Goal: Task Accomplishment & Management: Use online tool/utility

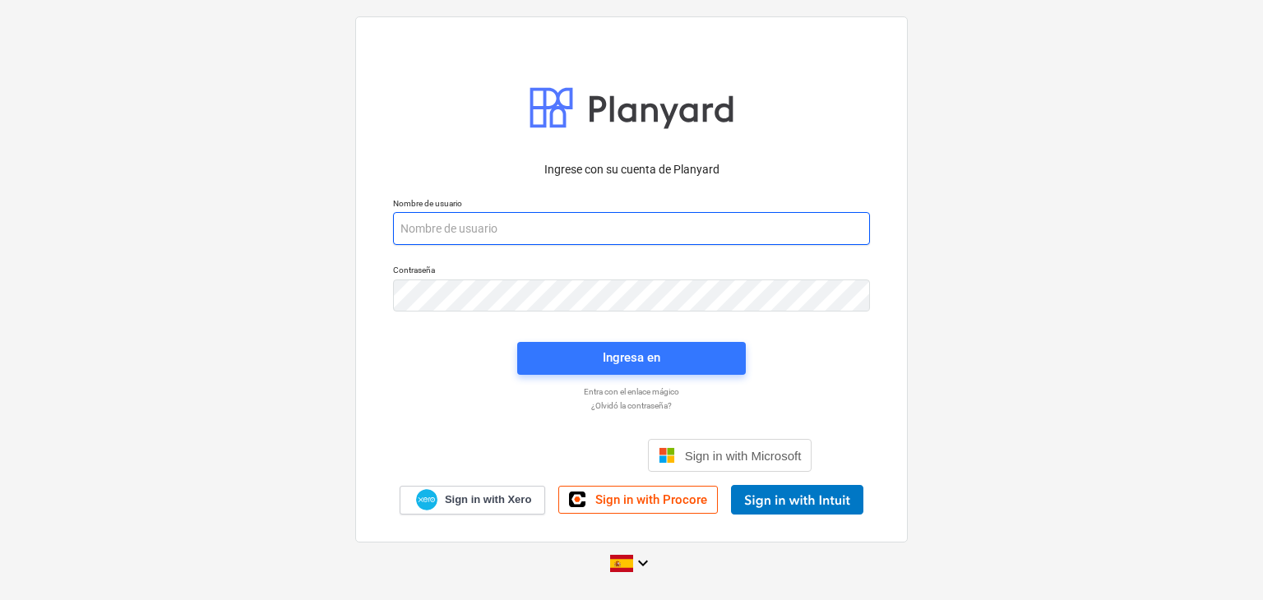
paste input "[EMAIL_ADDRESS][DOMAIN_NAME]"
type input "[EMAIL_ADDRESS][DOMAIN_NAME]"
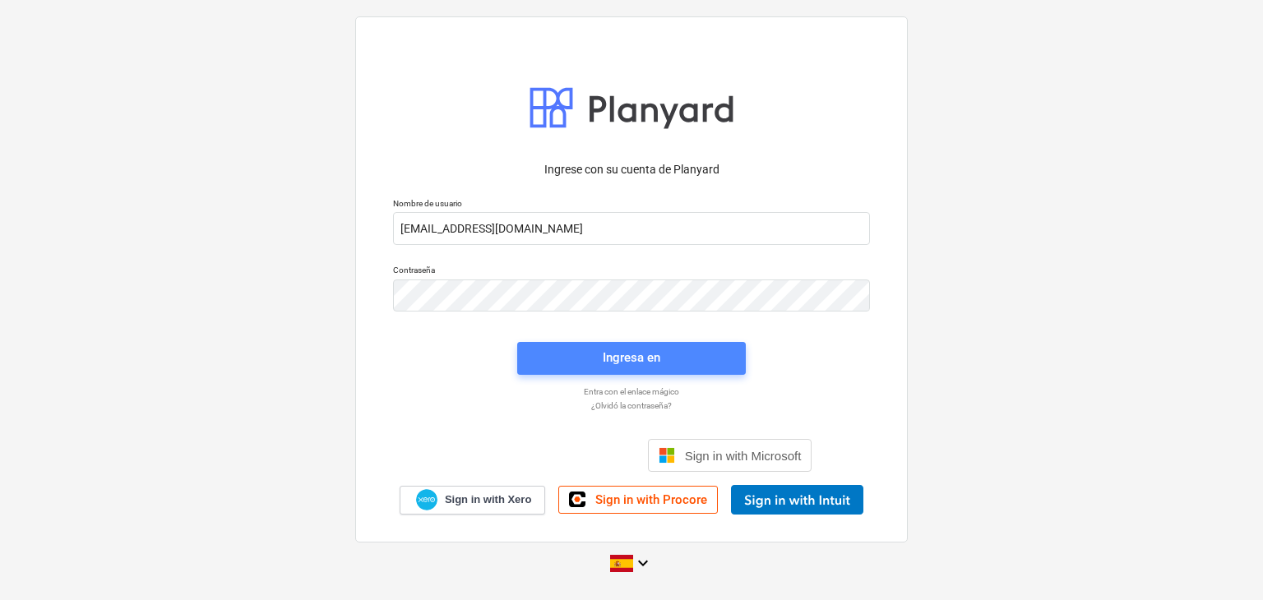
click at [625, 363] on div "Ingresa en" at bounding box center [632, 357] width 58 height 21
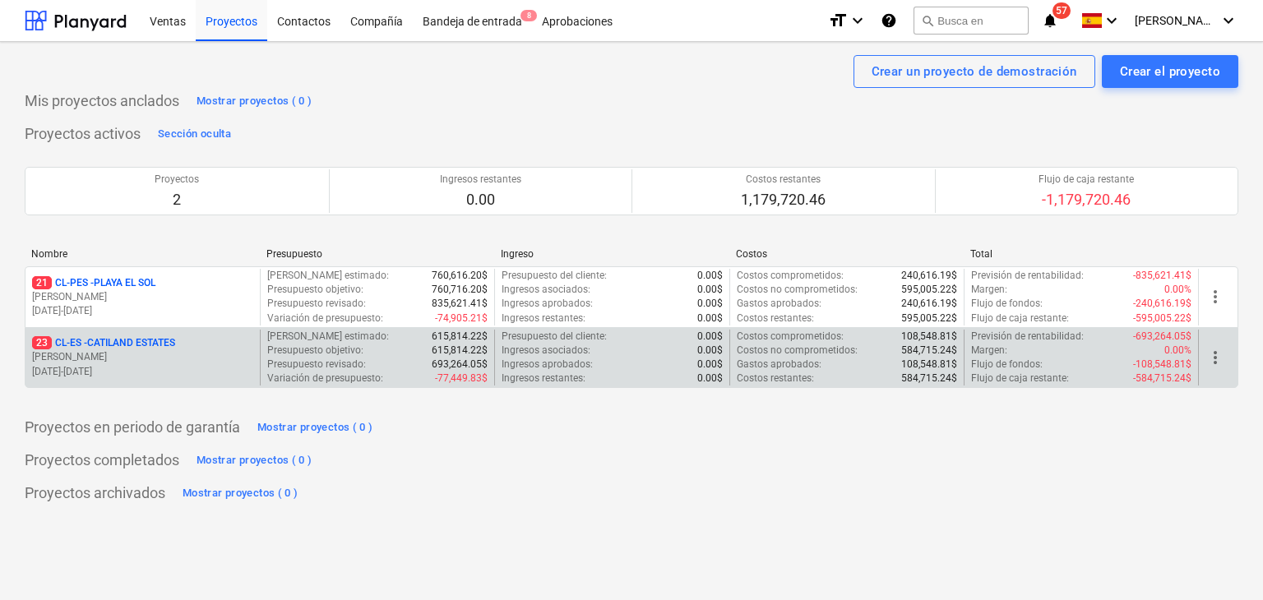
click at [158, 341] on p "23 CL-ES - CATILAND ESTATES" at bounding box center [103, 343] width 143 height 14
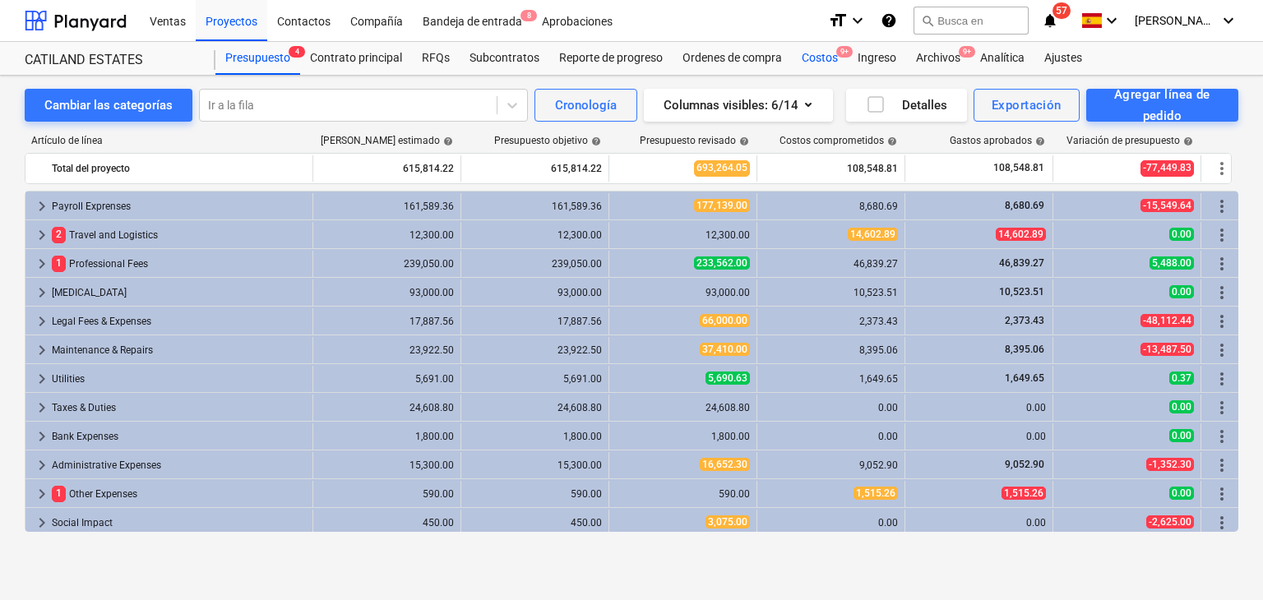
click at [810, 69] on div "Costos 9+" at bounding box center [820, 58] width 56 height 33
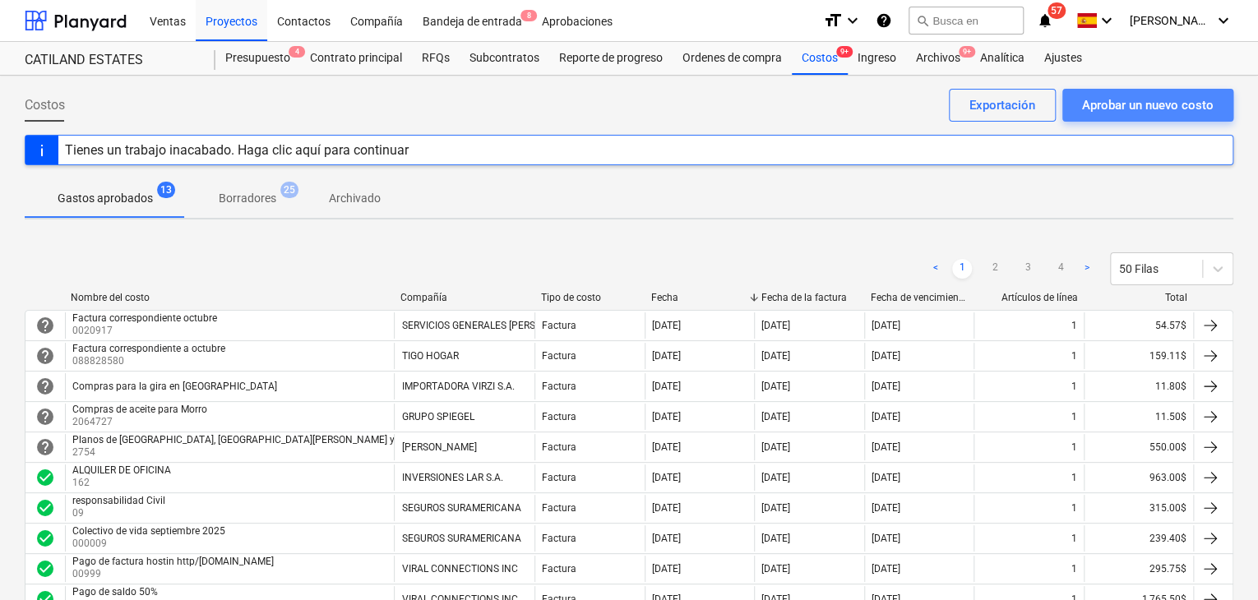
click at [1144, 109] on div "Aprobar un nuevo costo" at bounding box center [1148, 105] width 132 height 21
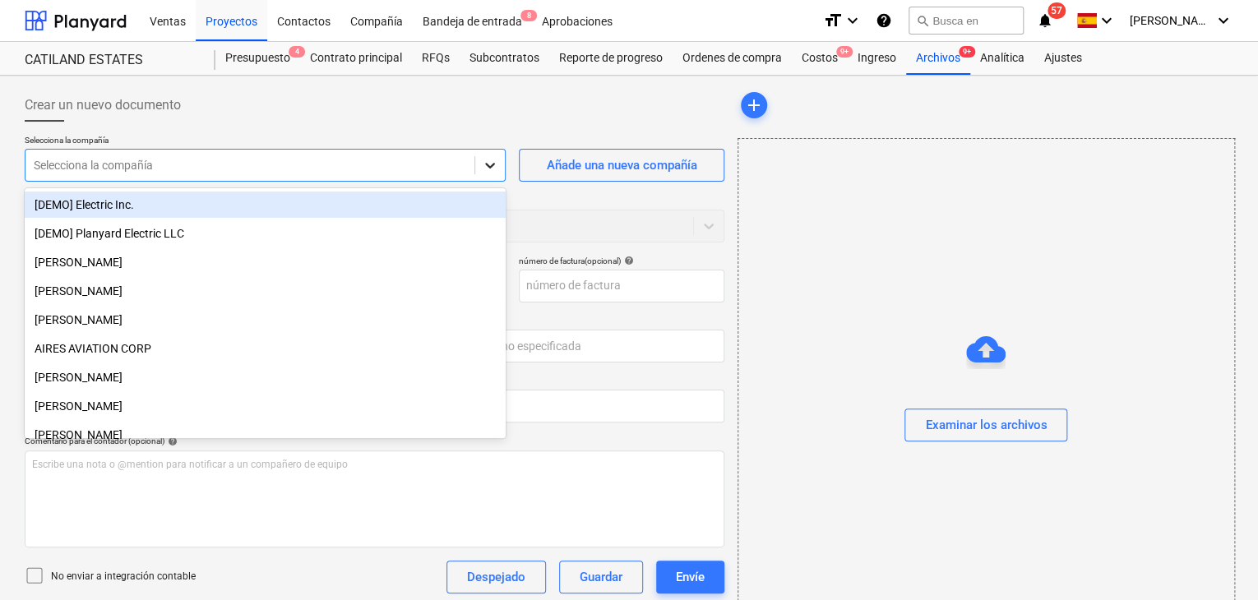
click at [488, 172] on icon at bounding box center [490, 165] width 16 height 16
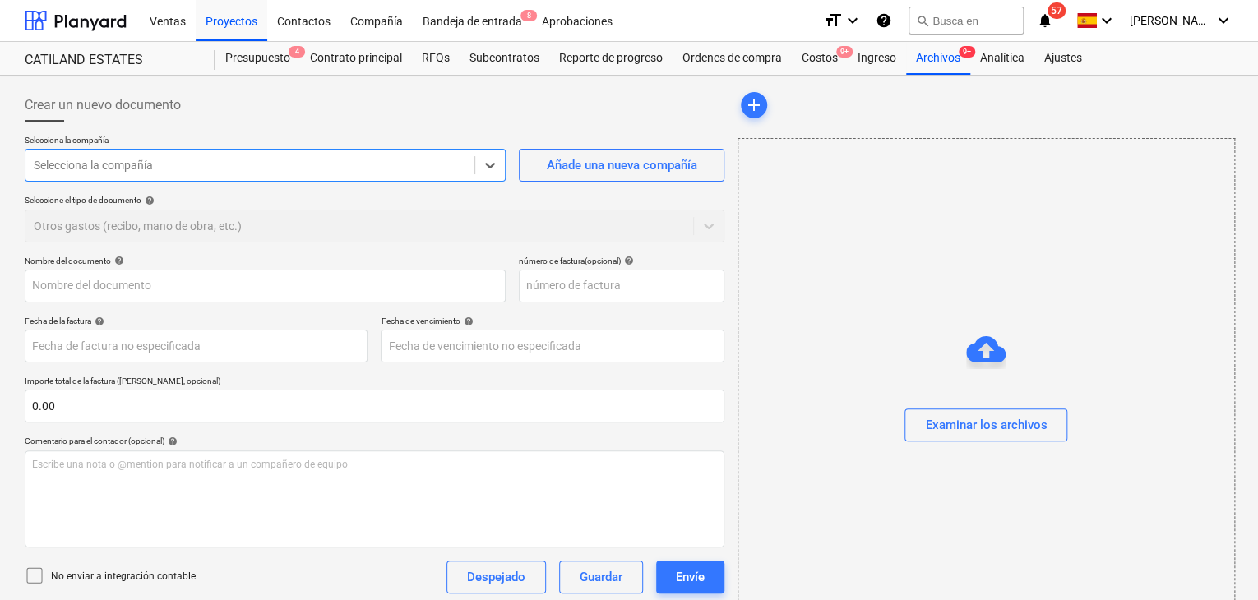
click at [390, 165] on div at bounding box center [250, 165] width 432 height 16
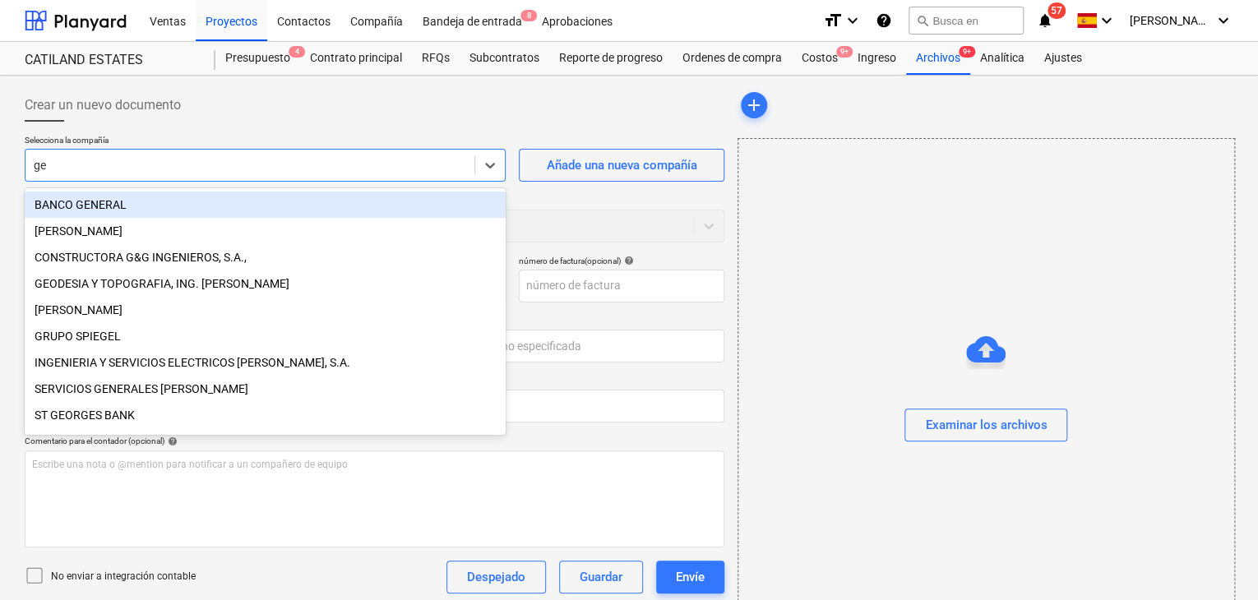
type input "geo"
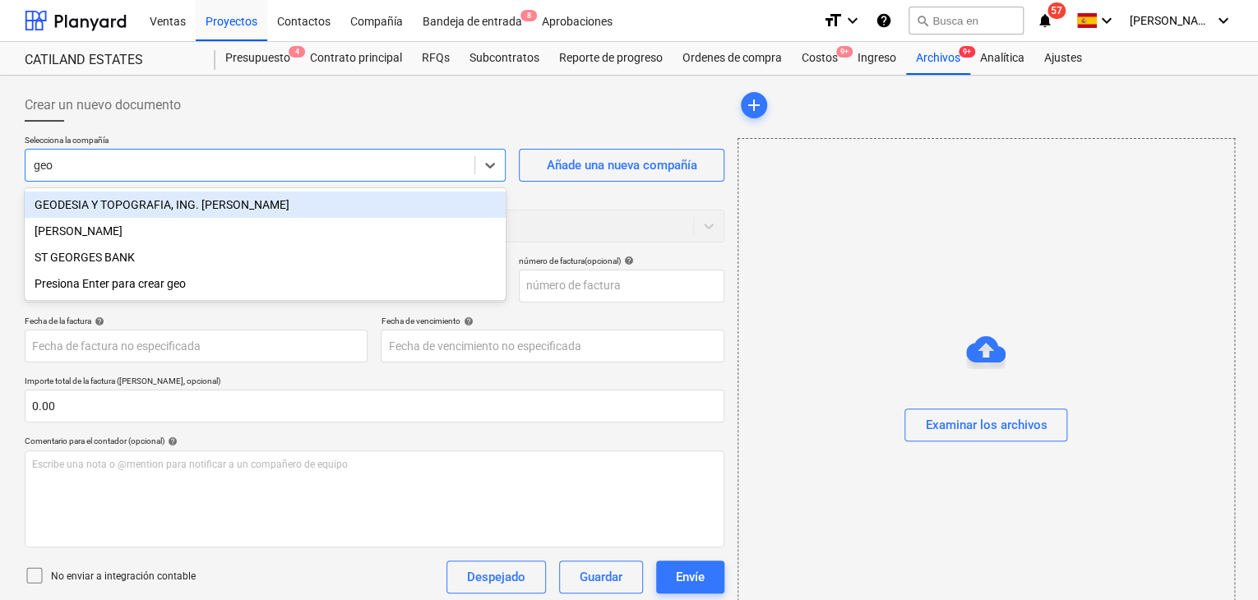
click at [300, 208] on div "GEODESIA Y TOPOGRAFIA, ING. [PERSON_NAME]" at bounding box center [265, 205] width 481 height 26
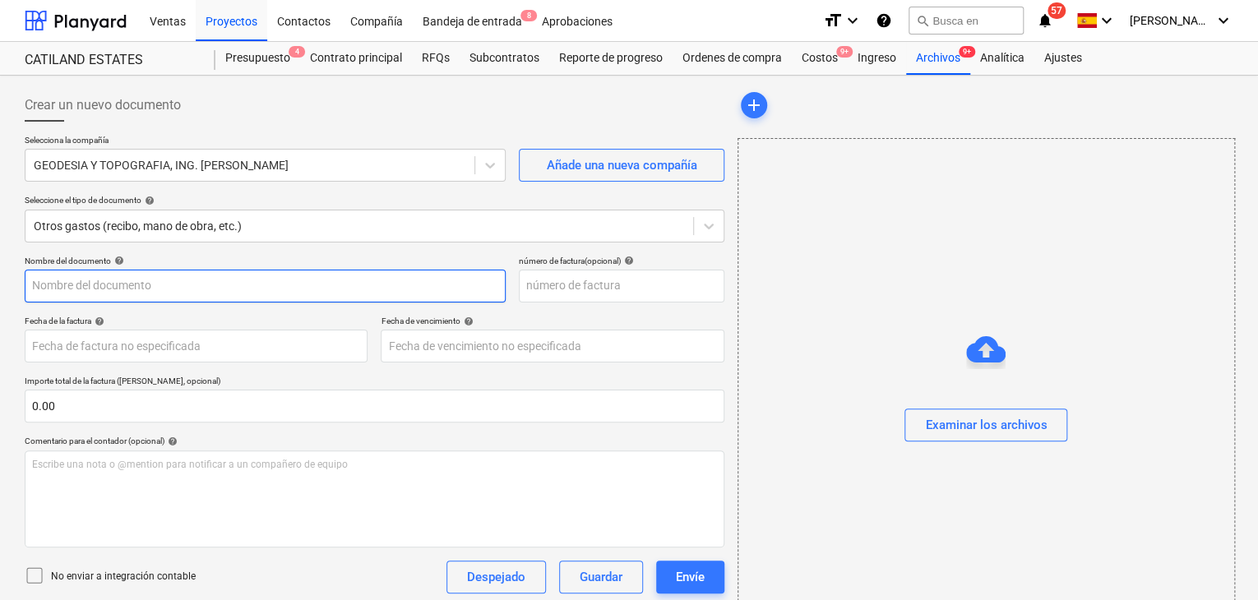
click at [247, 285] on input "text" at bounding box center [265, 286] width 481 height 33
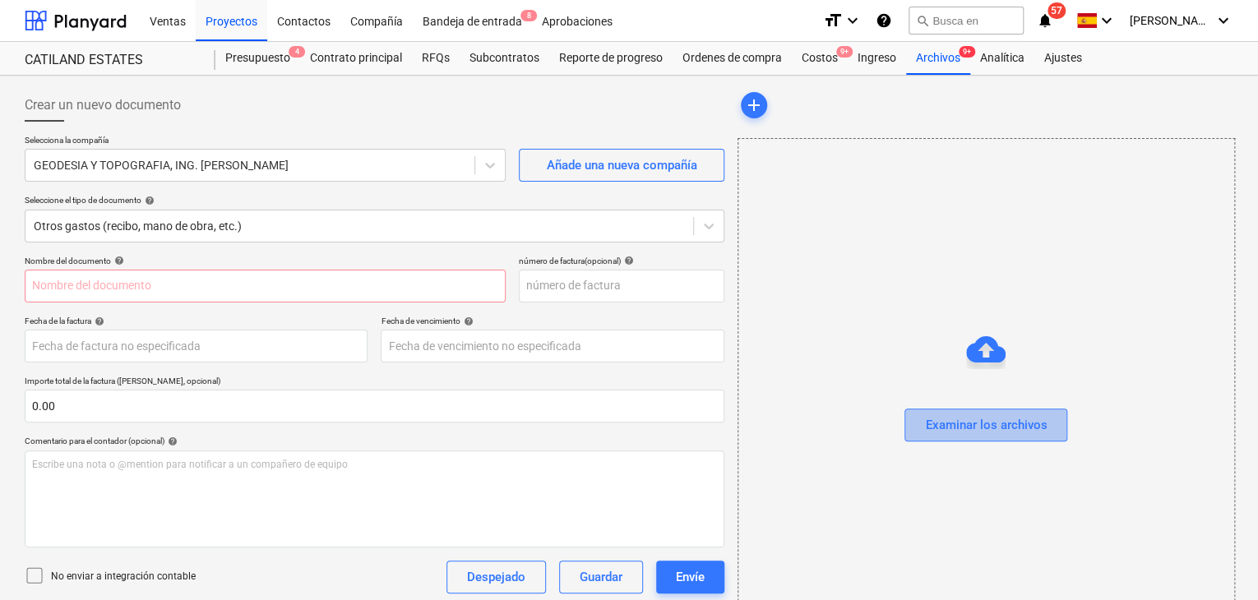
click at [966, 430] on div "Examinar los archivos" at bounding box center [986, 424] width 122 height 21
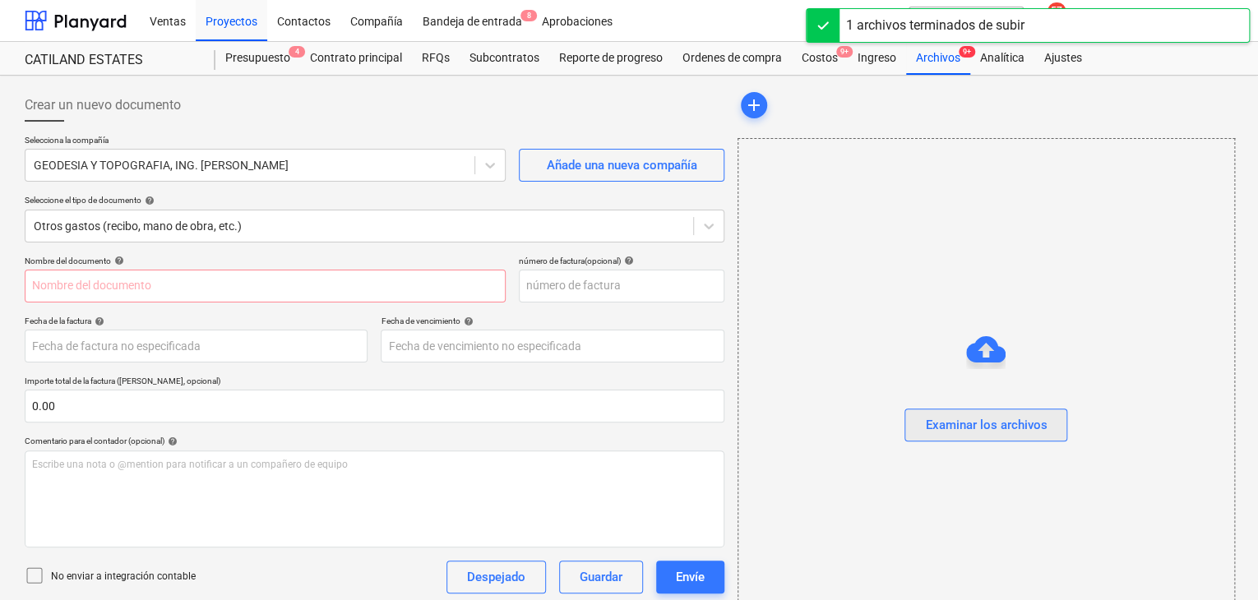
type input "COTIZACIÓN [PERSON_NAME] COIBA FC 33338.pdf"
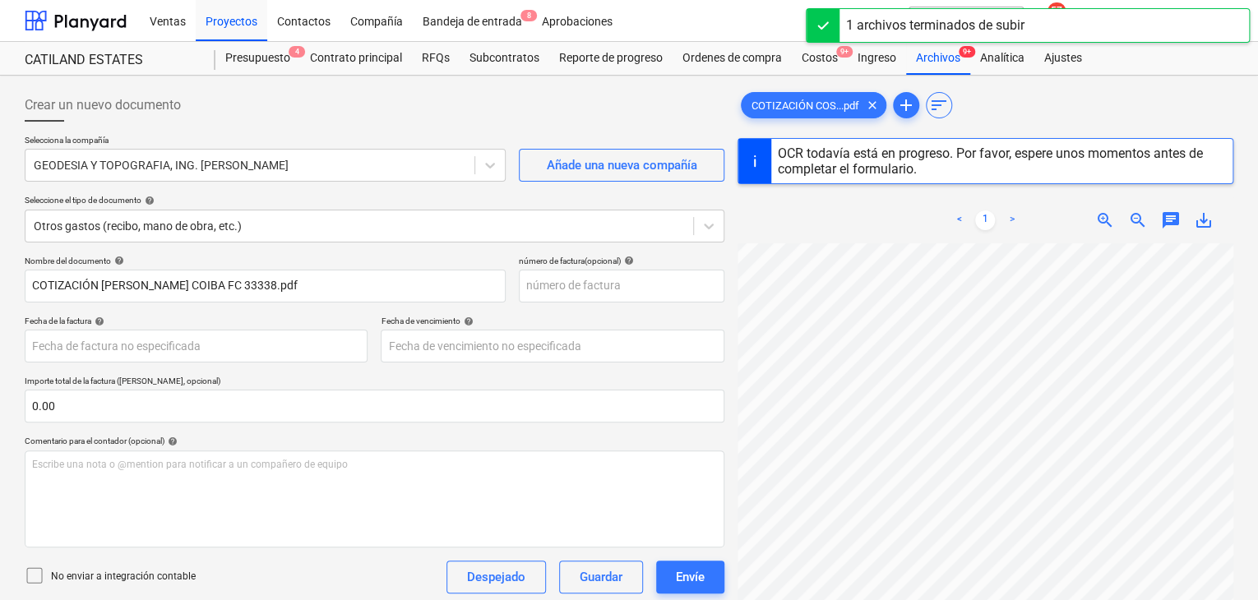
scroll to position [681, 0]
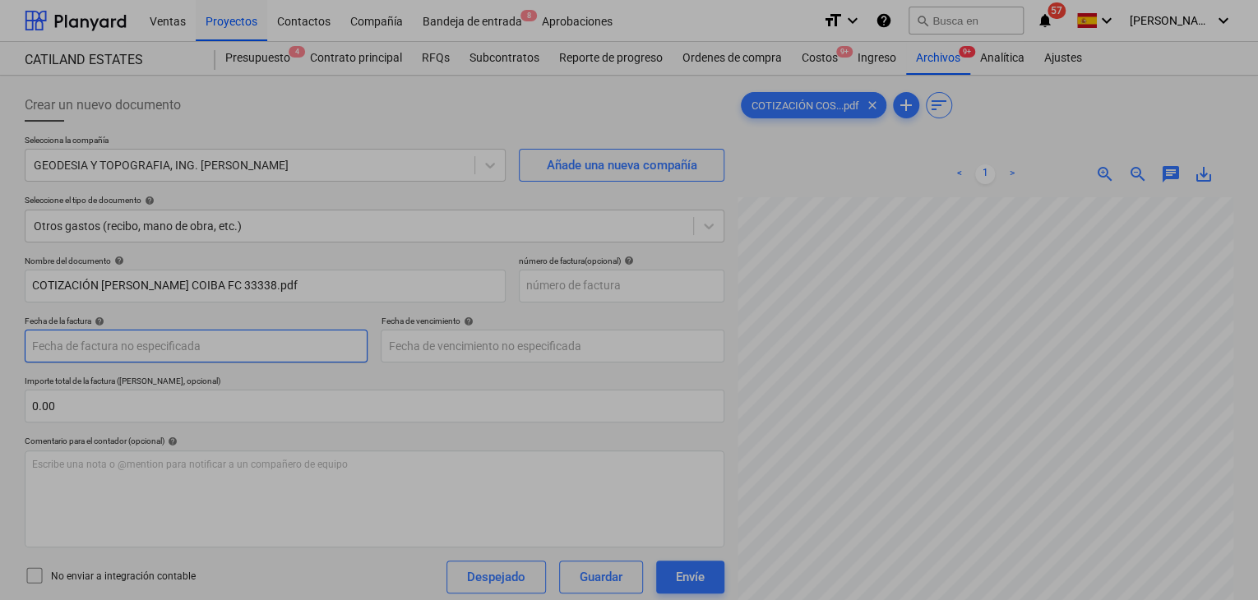
click at [267, 353] on body "Ventas Proyectos Contactos Compañía Bandeja de entrada 8 Aprobaciones format_si…" at bounding box center [629, 300] width 1258 height 600
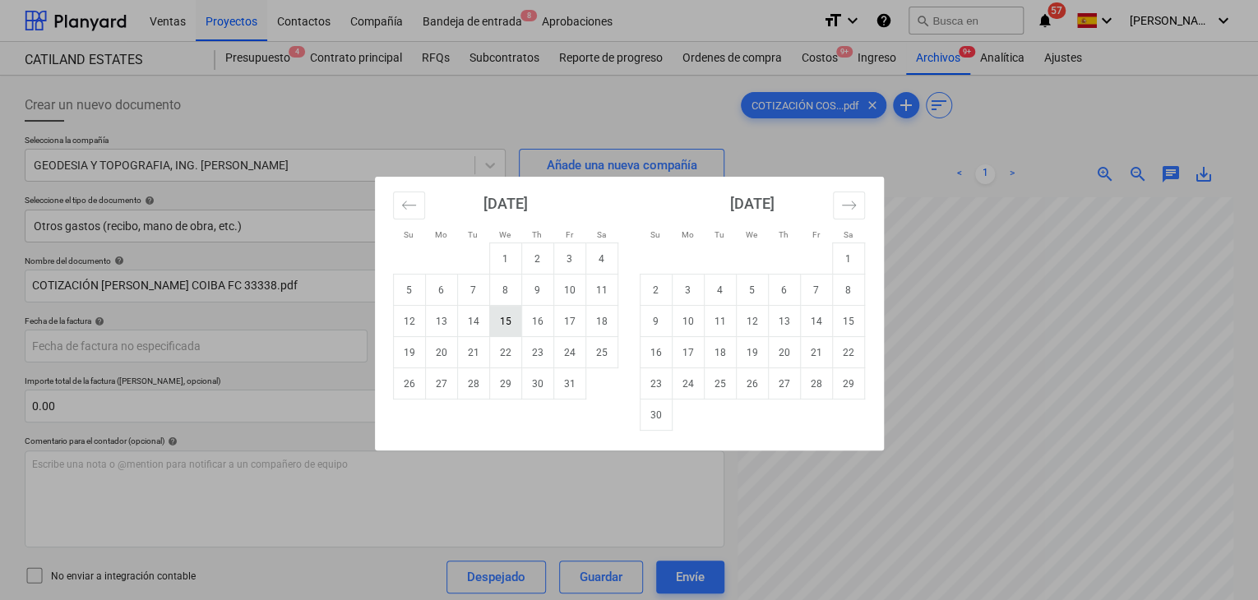
click at [499, 330] on td "15" at bounding box center [505, 321] width 32 height 31
type input "[DATE]"
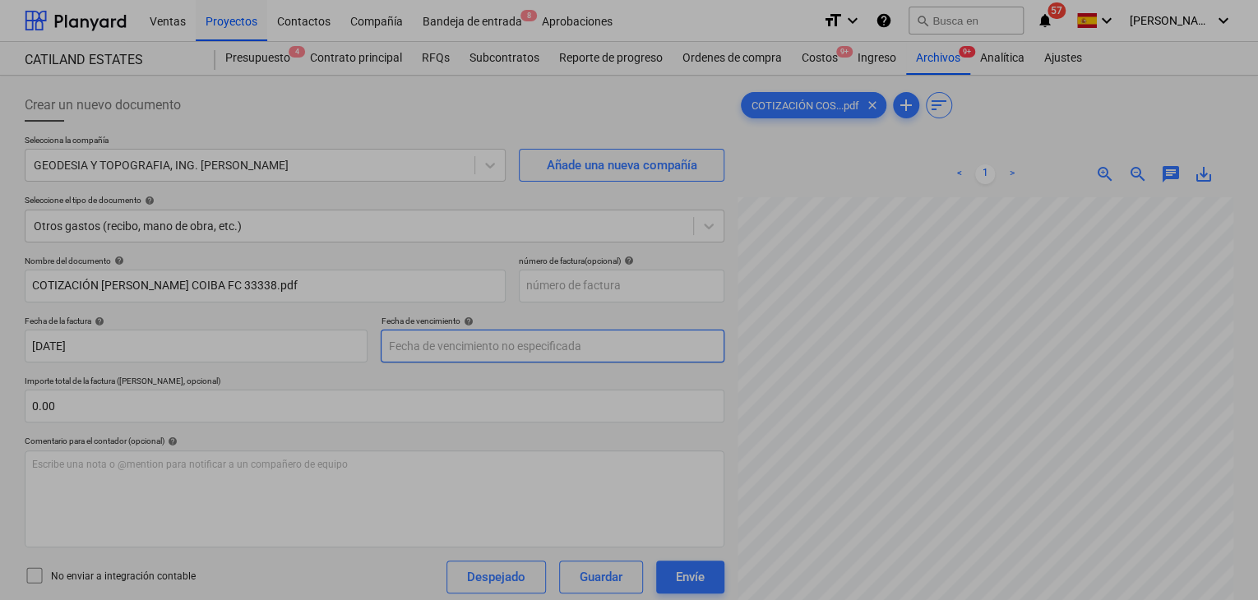
click at [483, 349] on body "Ventas Proyectos Contactos Compañía Bandeja de entrada 8 Aprobaciones format_si…" at bounding box center [629, 300] width 1258 height 600
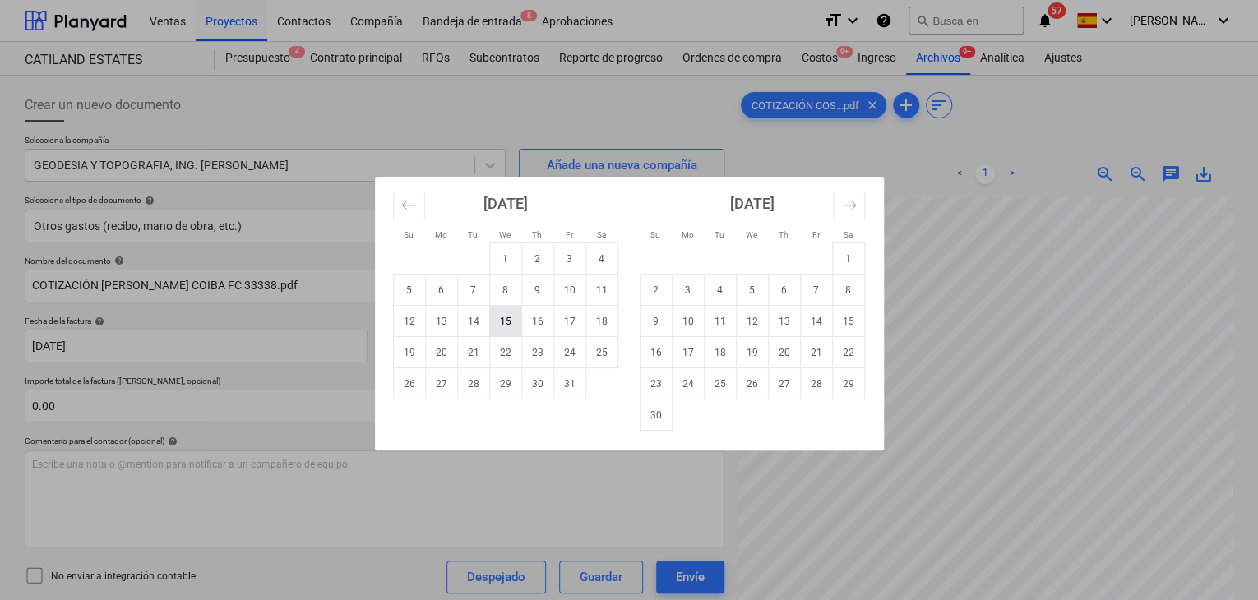
click at [509, 321] on td "15" at bounding box center [505, 321] width 32 height 31
type input "[DATE]"
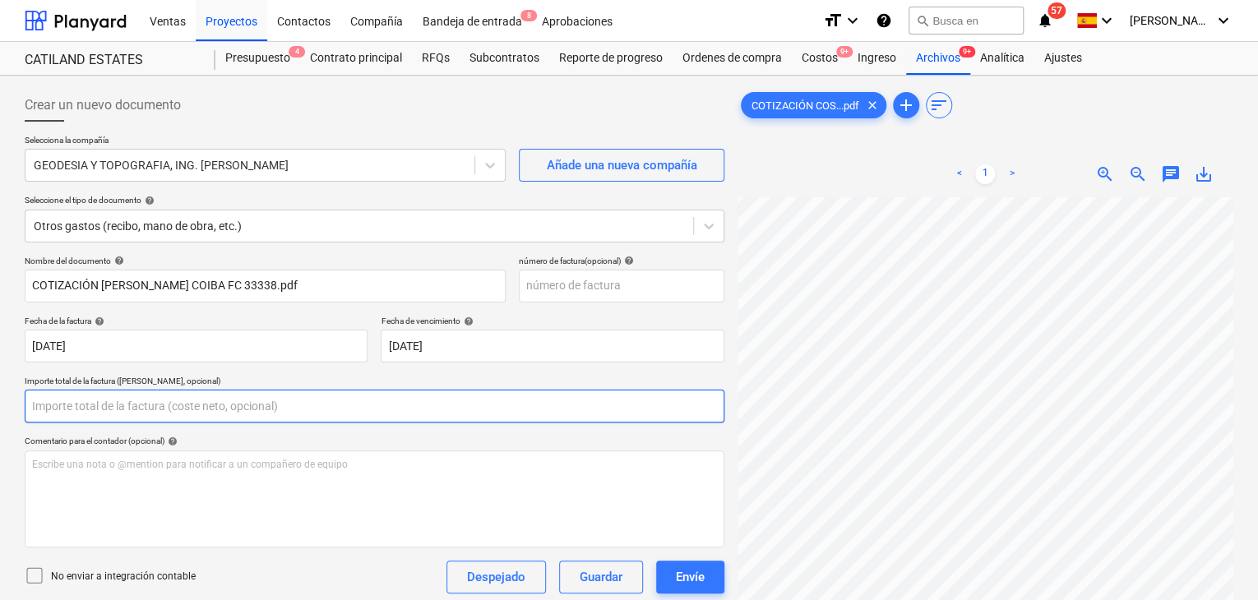
click at [252, 404] on input "text" at bounding box center [375, 406] width 700 height 33
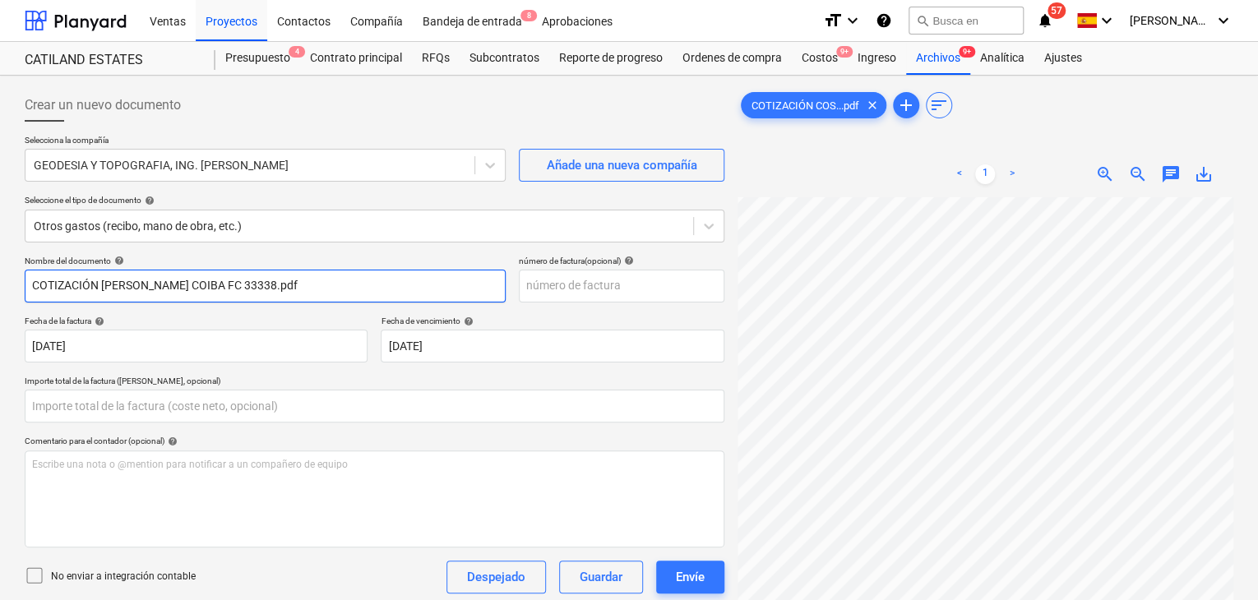
type input "0.00"
drag, startPoint x: 271, startPoint y: 287, endPoint x: 0, endPoint y: 287, distance: 271.3
click at [0, 287] on div "Crear un nuevo documento Selecciona la compañía GEODESIA Y TOPOGRAFIA, ING. [PE…" at bounding box center [629, 420] width 1258 height 689
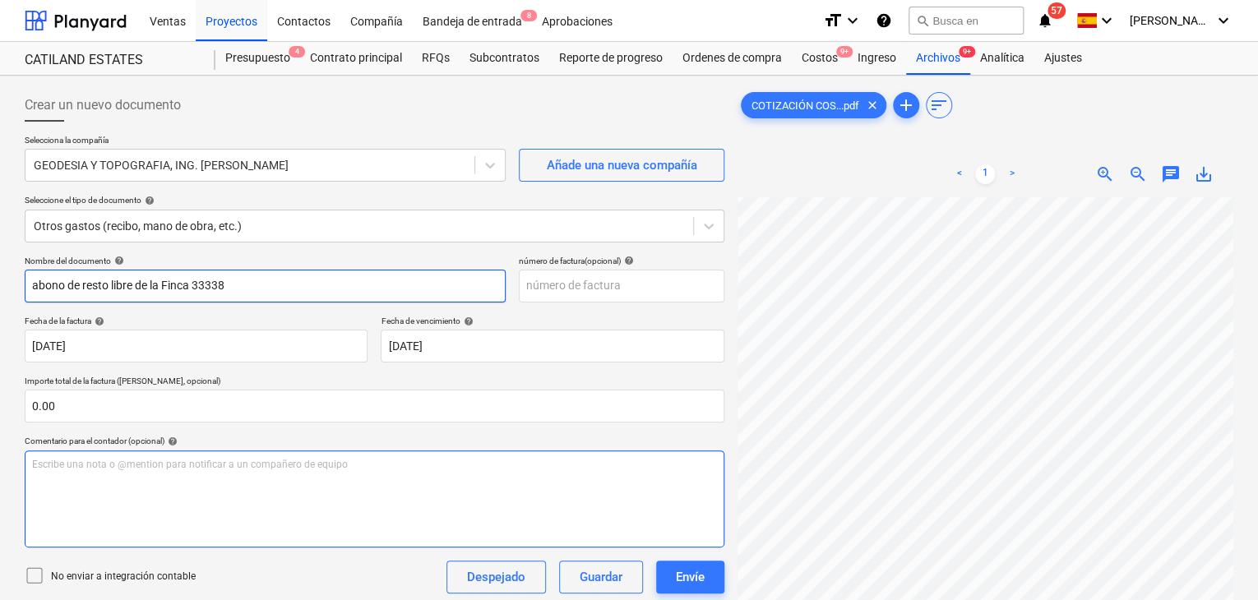
type input "abono de resto libre de la Finca 33338"
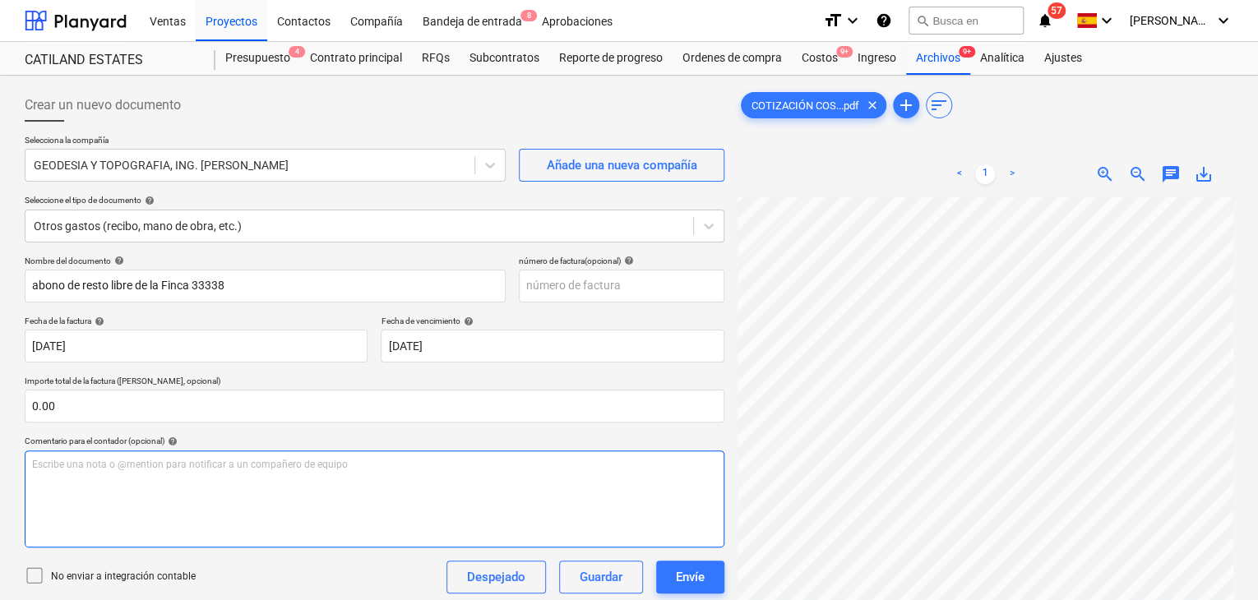
click at [84, 490] on div "Escribe una nota o @mention para notificar a un compañero de equipo ﻿" at bounding box center [375, 499] width 700 height 97
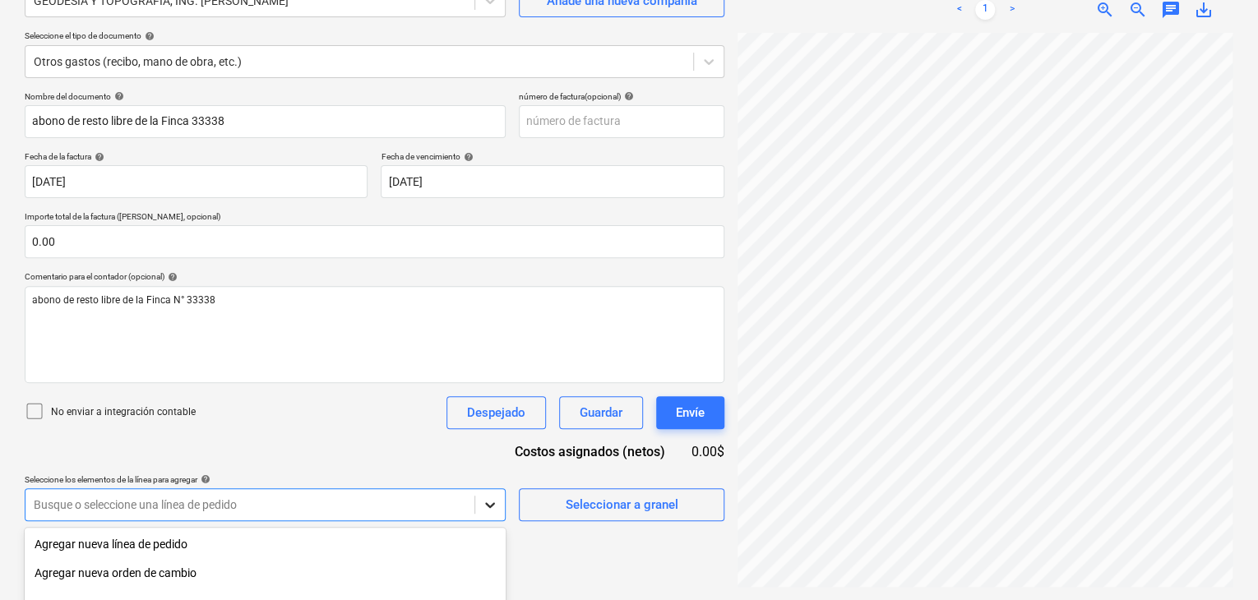
scroll to position [342, 0]
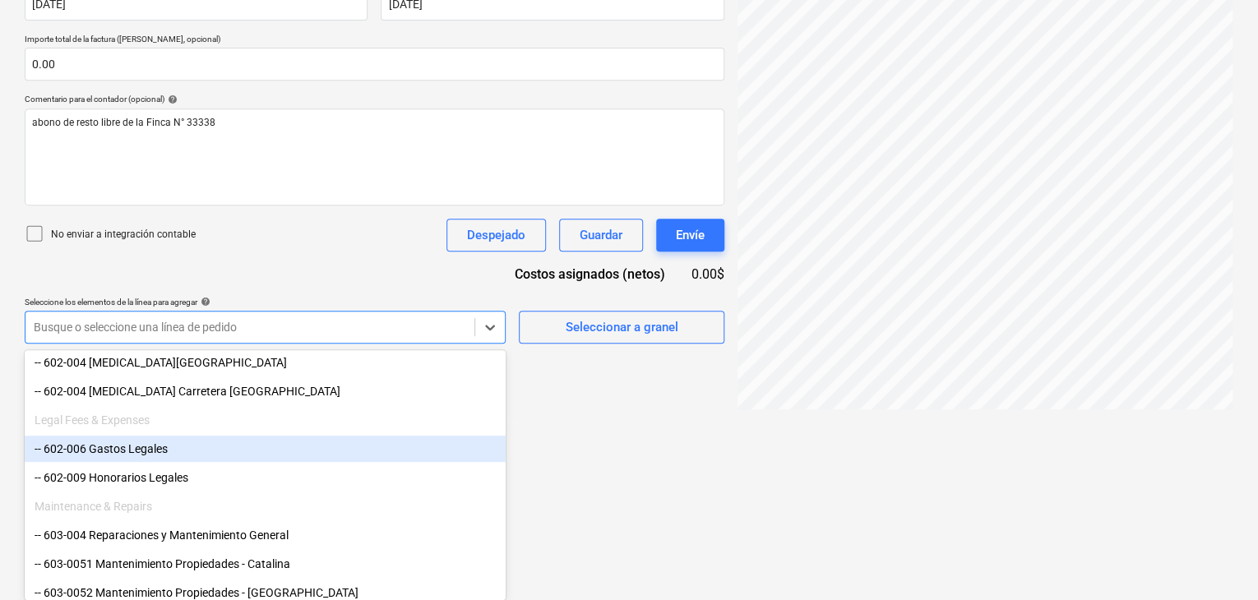
scroll to position [411, 0]
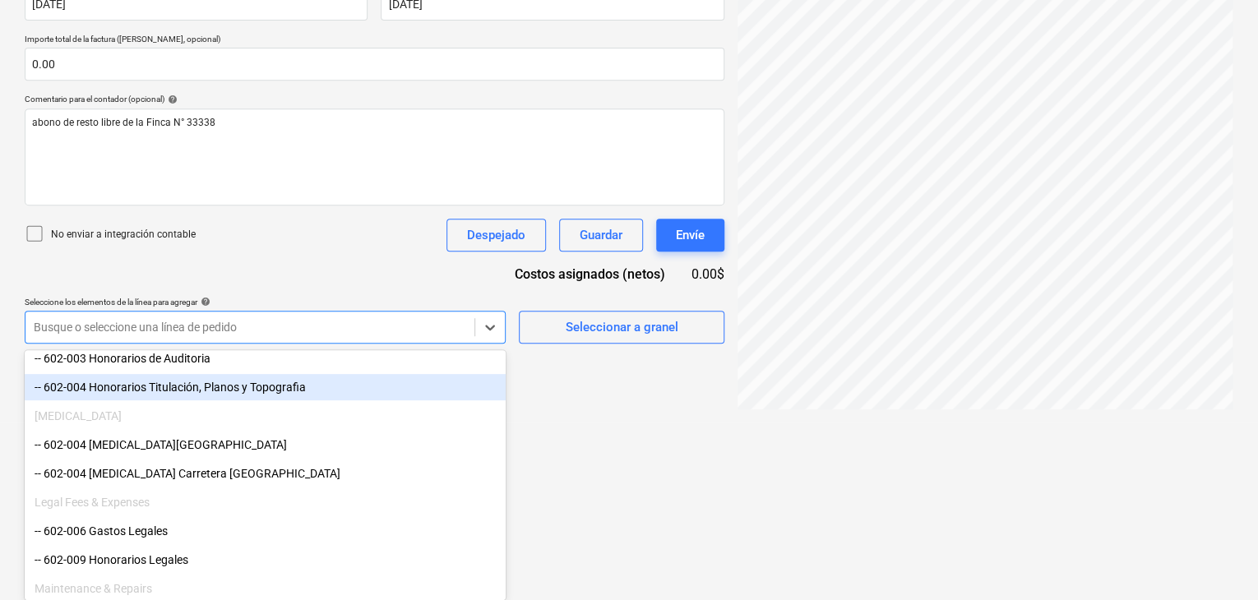
drag, startPoint x: 259, startPoint y: 399, endPoint x: 261, endPoint y: 389, distance: 10.0
click at [261, 389] on div "-- 602-004 Honorarios Titulación, Planos y Topografia" at bounding box center [265, 387] width 481 height 26
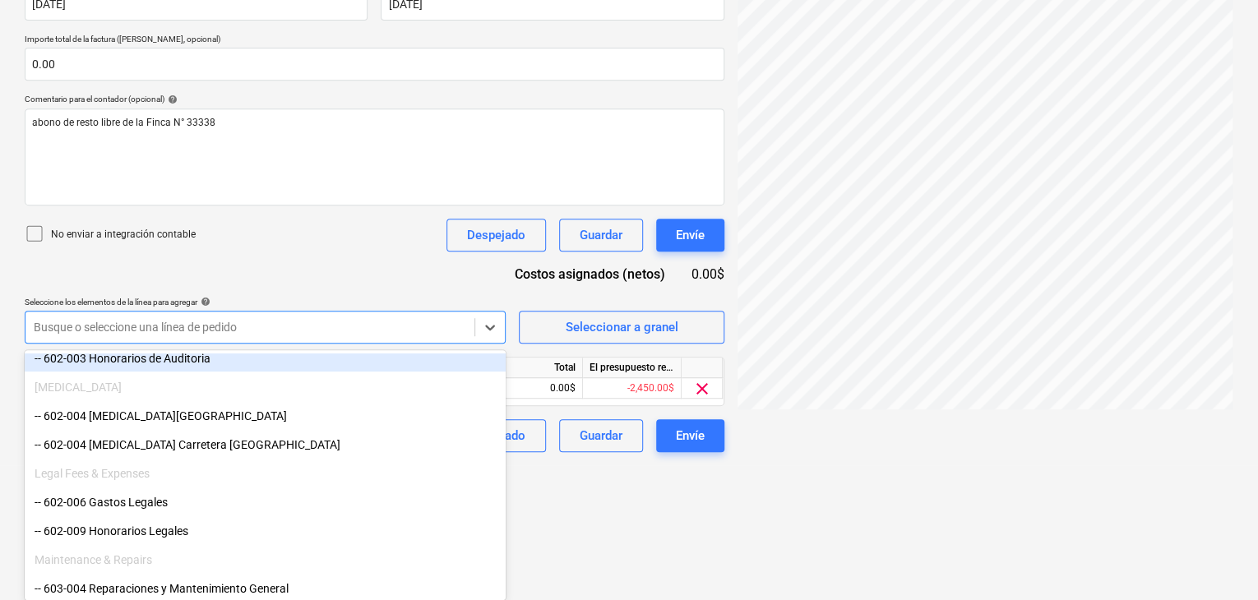
scroll to position [207, 0]
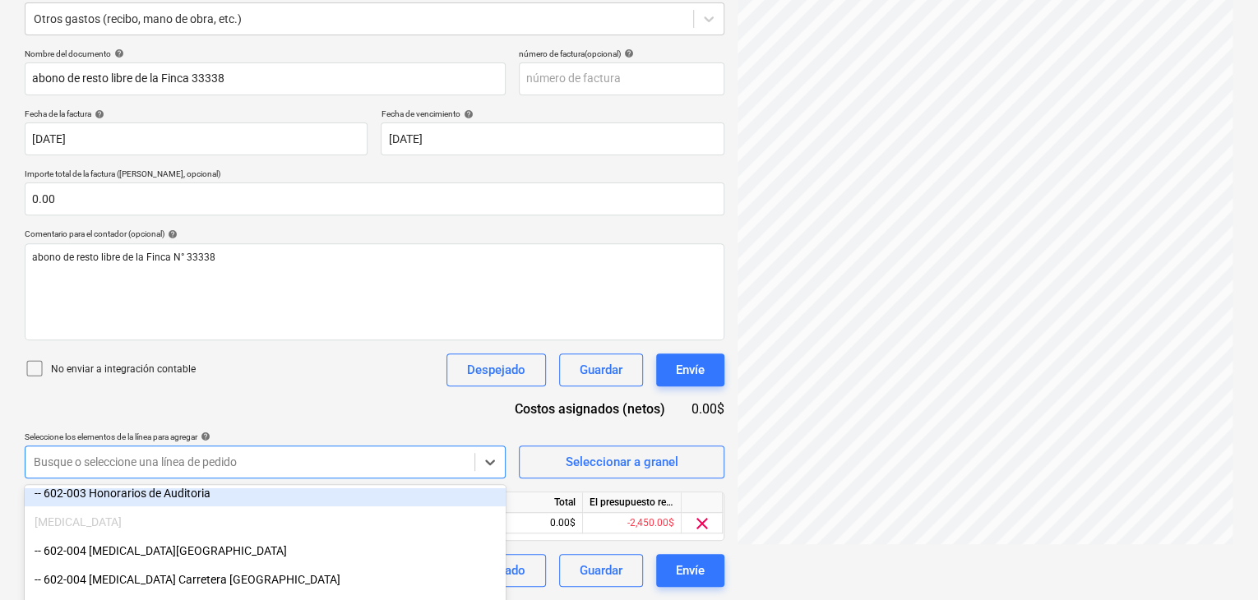
click at [241, 328] on div "Nombre del documento help abono de resto libre de la Finca 33338 número de fact…" at bounding box center [375, 318] width 700 height 539
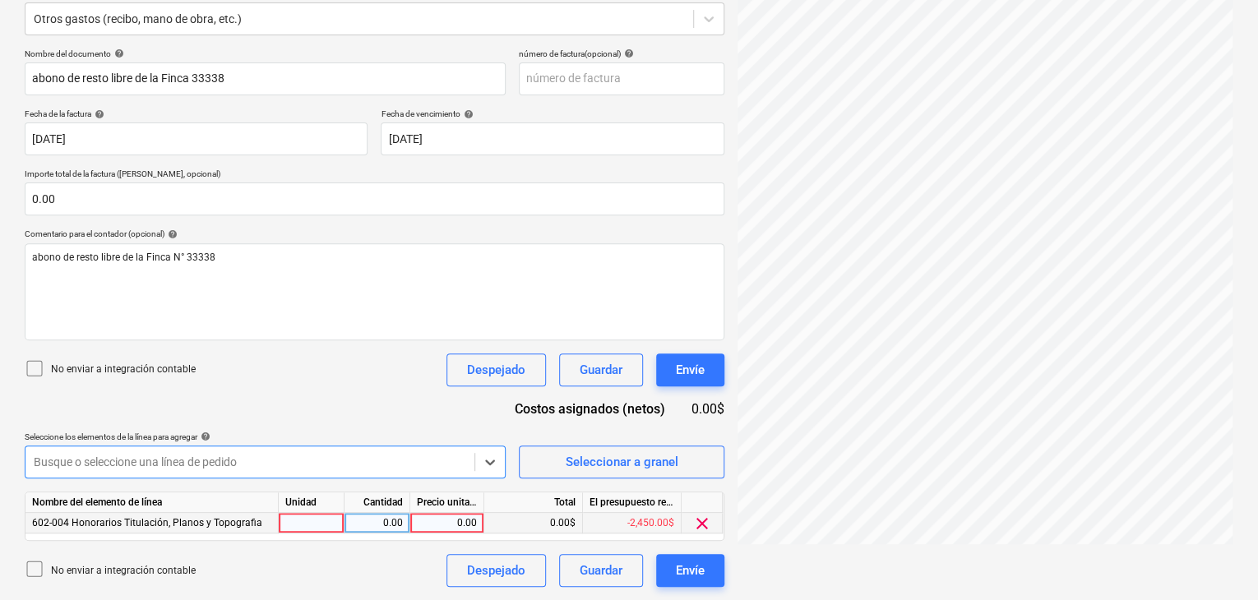
click at [325, 526] on div at bounding box center [312, 523] width 66 height 21
type input "1"
click at [374, 527] on div "0.00" at bounding box center [377, 523] width 52 height 21
type input "1"
click at [448, 525] on div "0.00" at bounding box center [447, 523] width 60 height 21
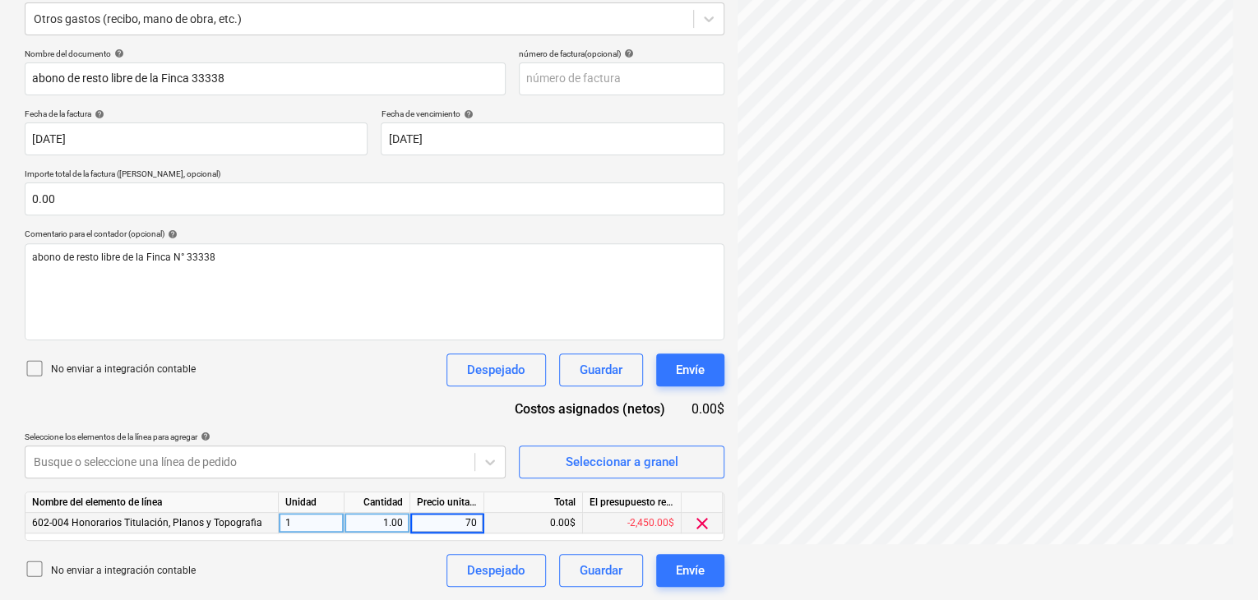
type input "700"
click at [525, 528] on div "0.00$" at bounding box center [533, 523] width 99 height 21
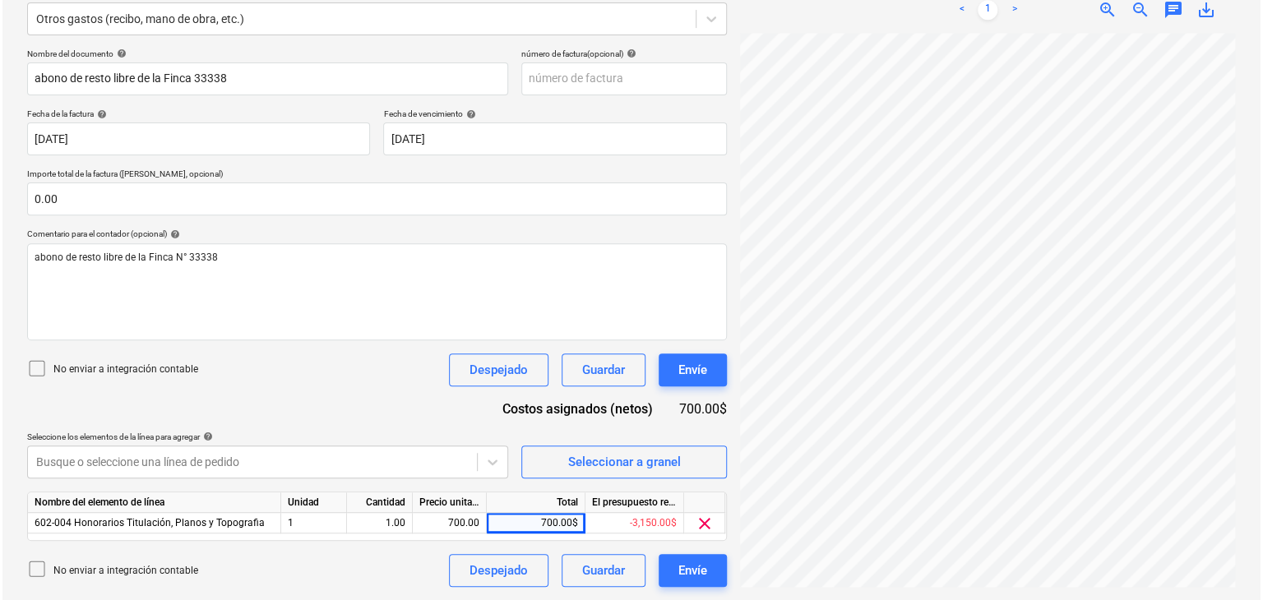
scroll to position [681, 377]
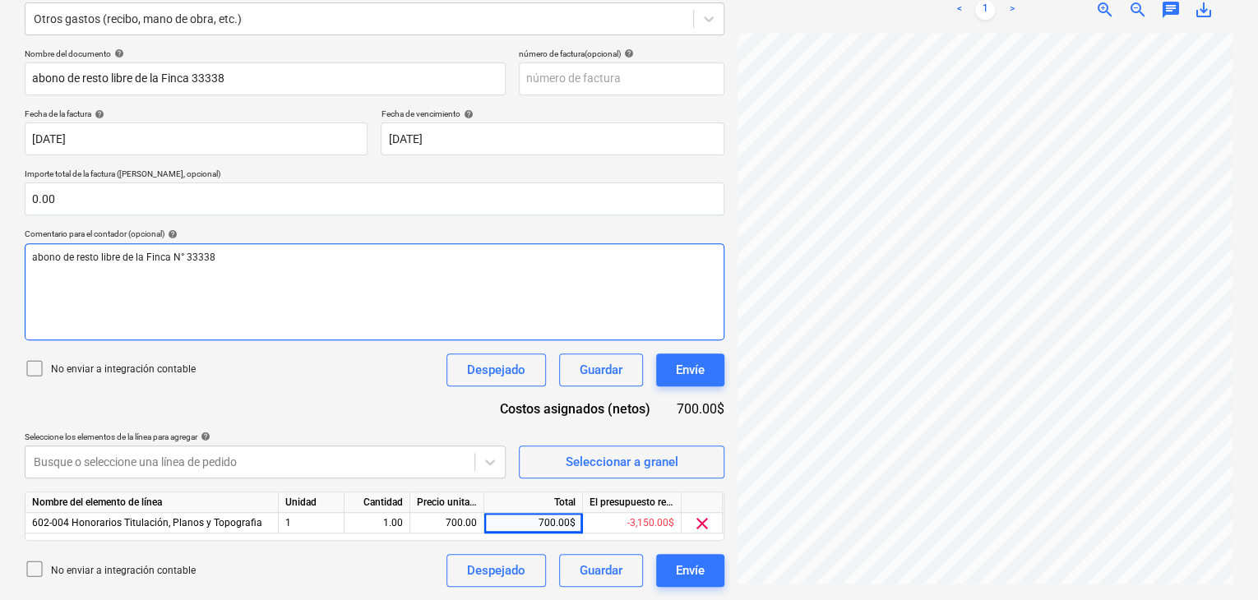
click at [218, 257] on p "abono de resto libre de la Finca N° 33338" at bounding box center [374, 258] width 685 height 14
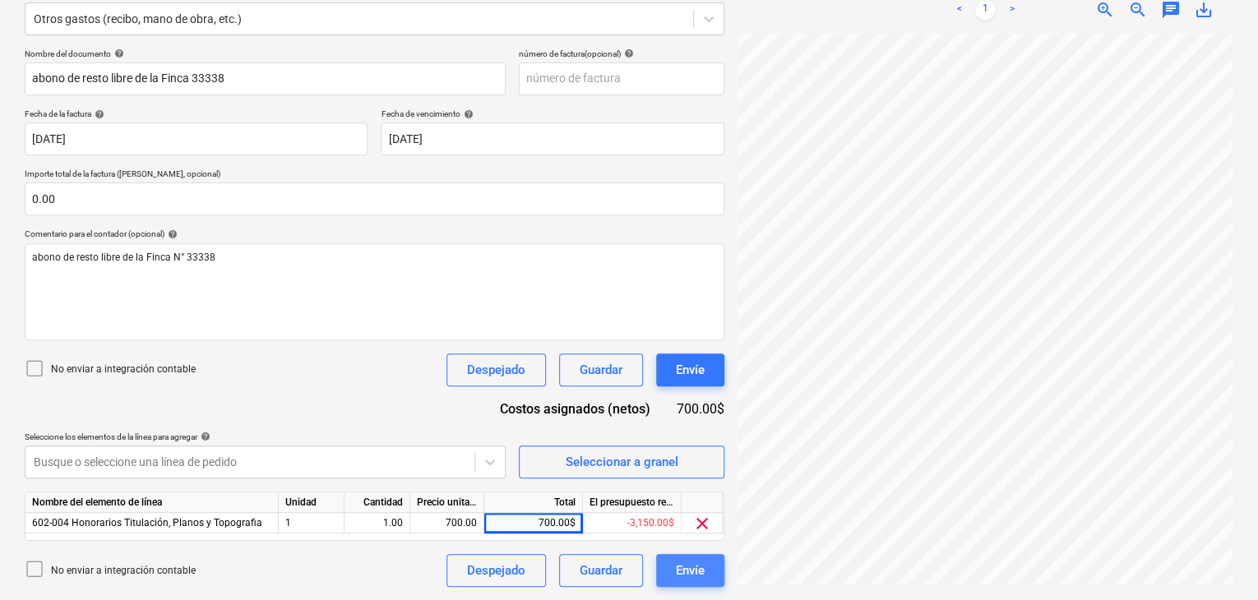
click at [676, 564] on div "Envíe" at bounding box center [690, 570] width 29 height 21
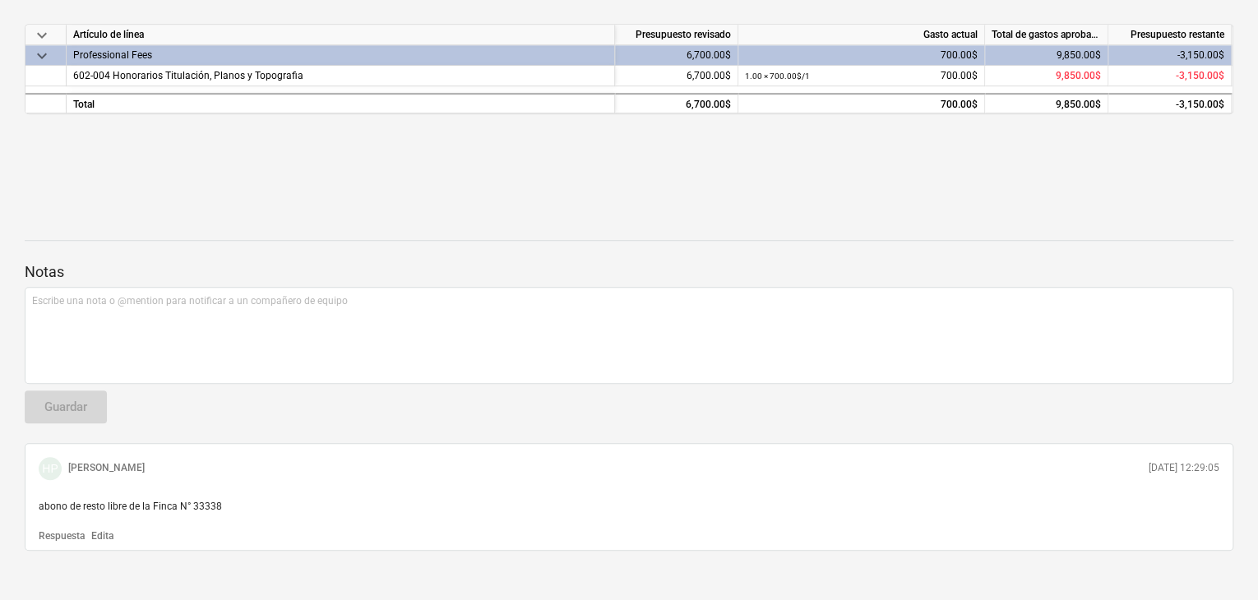
scroll to position [430, 0]
